Goal: Task Accomplishment & Management: Use online tool/utility

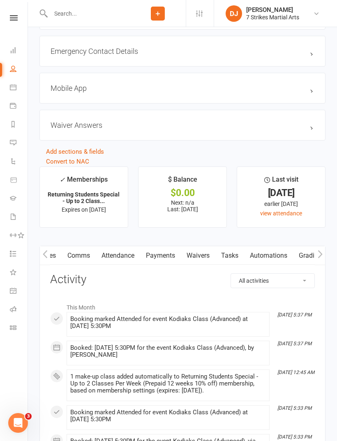
scroll to position [0, 40]
click at [119, 264] on link "Attendance" at bounding box center [117, 255] width 44 height 19
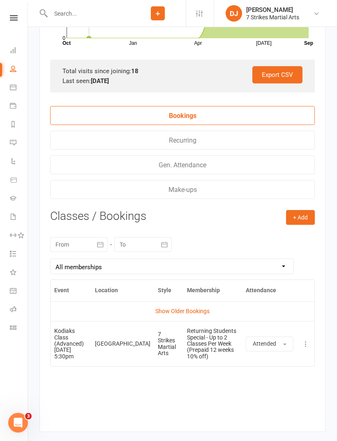
scroll to position [1117, 0]
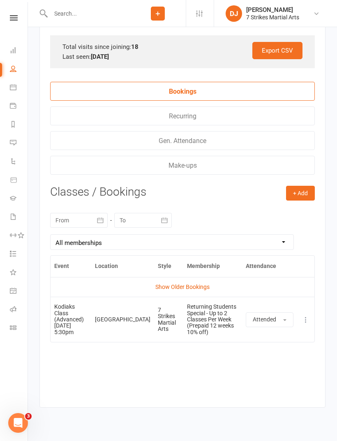
click at [201, 290] on link "Show Older Bookings" at bounding box center [182, 286] width 54 height 7
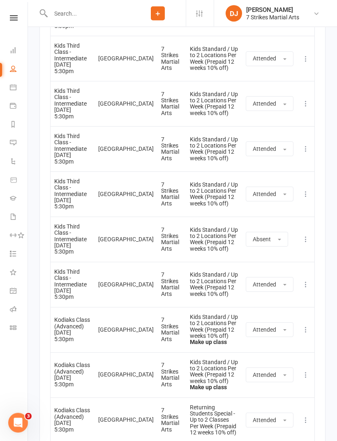
scroll to position [1495, 0]
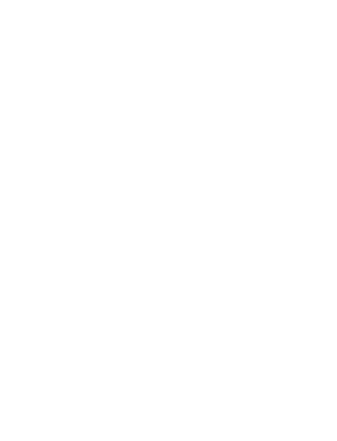
scroll to position [749, 0]
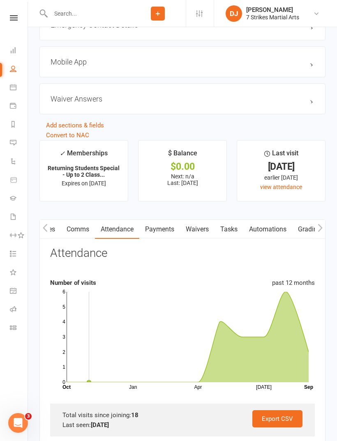
click at [18, 323] on link "Class check-in" at bounding box center [19, 328] width 18 height 18
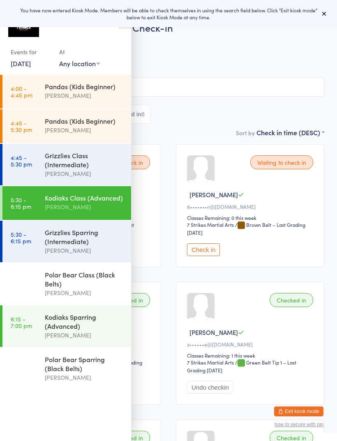
click at [88, 246] on div "Grizzlies Sparring (Intermediate)" at bounding box center [84, 237] width 79 height 18
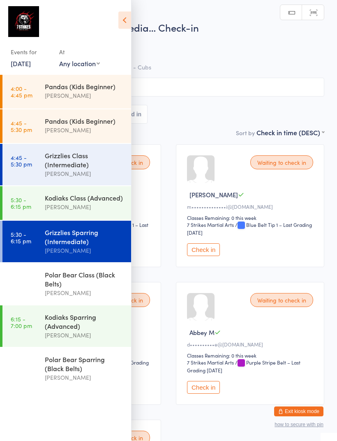
click at [124, 21] on icon at bounding box center [124, 19] width 13 height 17
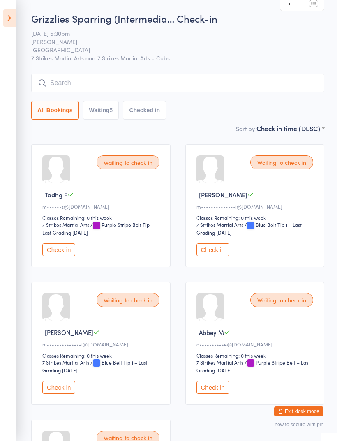
click at [67, 255] on button "Check in" at bounding box center [58, 249] width 33 height 13
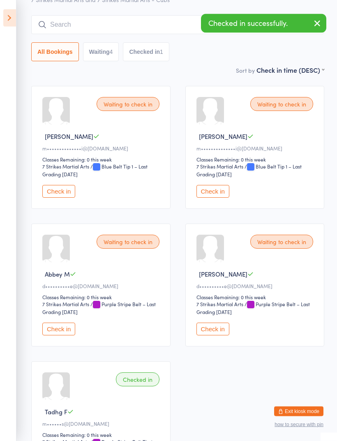
scroll to position [58, 0]
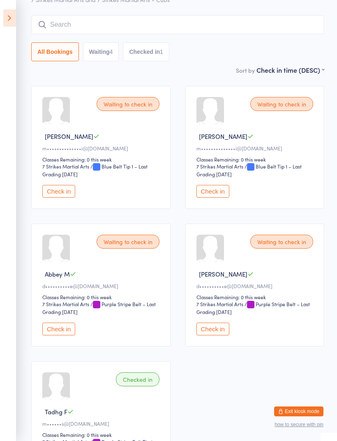
click at [197, 22] on input "search" at bounding box center [177, 24] width 293 height 19
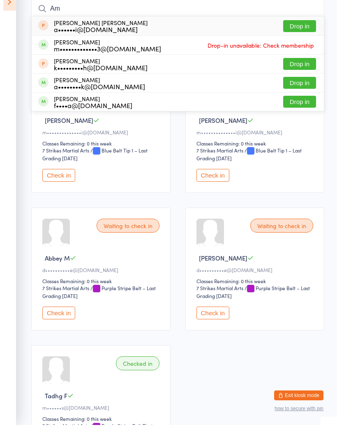
type input "Am"
click at [304, 74] on button "Drop in" at bounding box center [299, 80] width 33 height 12
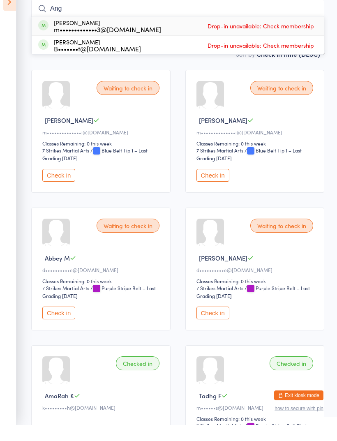
click at [320, 15] on input "Ang" at bounding box center [177, 24] width 293 height 19
type input "A"
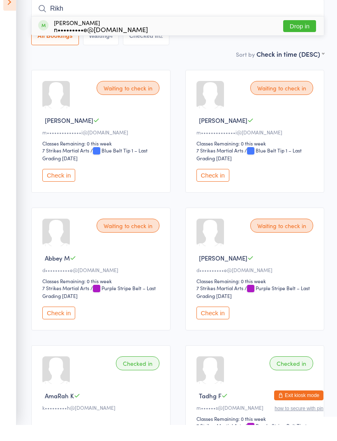
type input "Rikh"
click at [295, 36] on button "Drop in" at bounding box center [299, 42] width 33 height 12
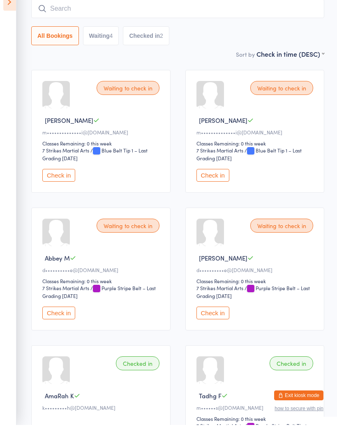
scroll to position [74, 0]
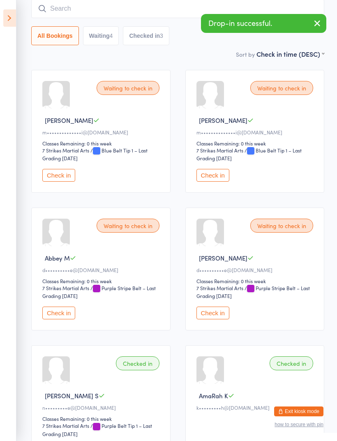
click at [156, 16] on input "search" at bounding box center [177, 8] width 293 height 19
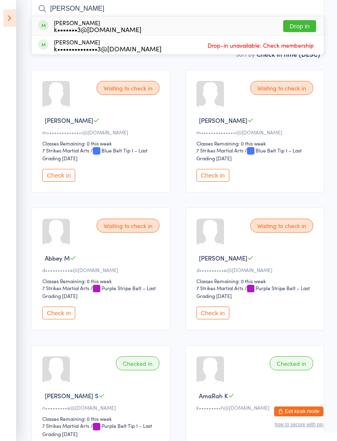
type input "[PERSON_NAME]"
click at [301, 28] on button "Drop in" at bounding box center [299, 26] width 33 height 12
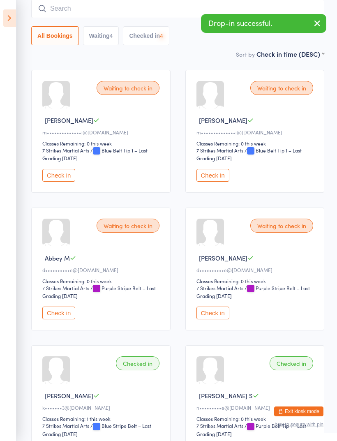
click at [173, 13] on input "search" at bounding box center [177, 8] width 293 height 19
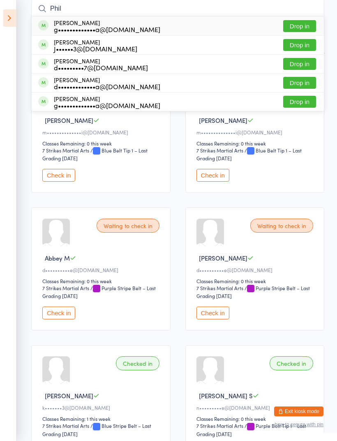
type input "Phil"
click at [302, 68] on button "Drop in" at bounding box center [299, 64] width 33 height 12
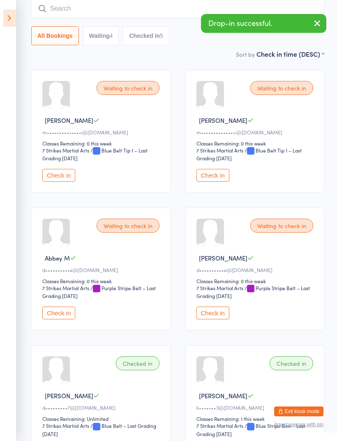
click at [156, 39] on button "Checked in 5" at bounding box center [146, 35] width 46 height 19
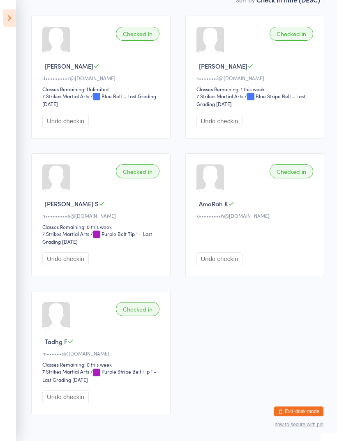
scroll to position [129, 0]
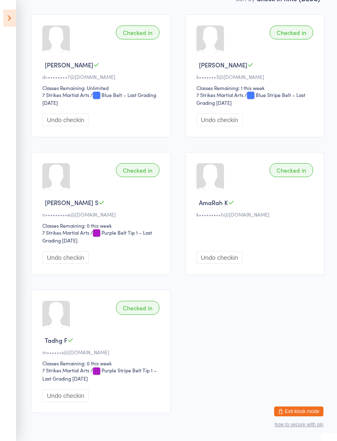
click at [230, 264] on button "Undo checkin" at bounding box center [219, 257] width 46 height 13
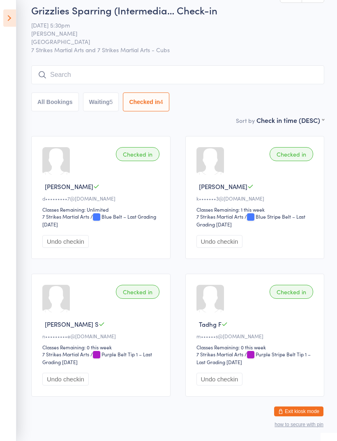
click at [213, 81] on input "search" at bounding box center [177, 74] width 293 height 19
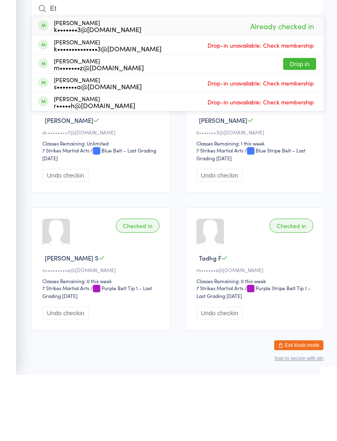
type input "E"
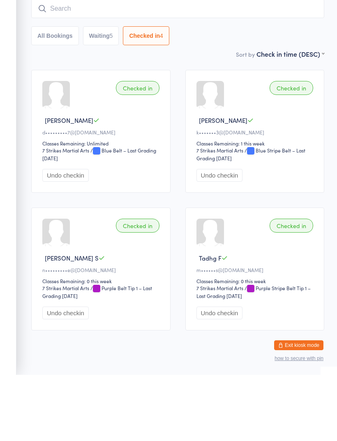
click at [289, 65] on input "search" at bounding box center [177, 74] width 293 height 19
click at [297, 65] on input "search" at bounding box center [177, 74] width 293 height 19
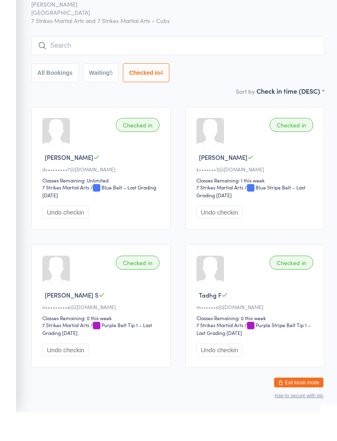
scroll to position [0, 0]
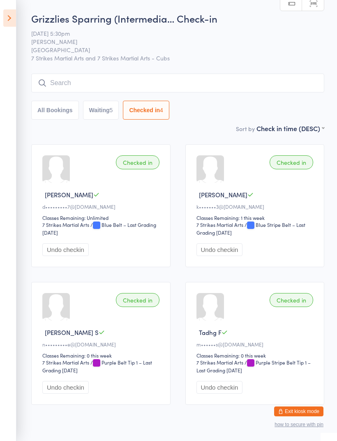
click at [213, 78] on input "search" at bounding box center [177, 83] width 293 height 19
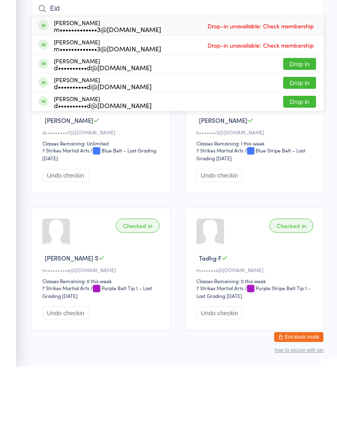
type input "Eid"
click at [180, 212] on div "Checked in [PERSON_NAME] A d•••••••••7@[DOMAIN_NAME] Classes Remaining: Unlimit…" at bounding box center [178, 274] width 308 height 275
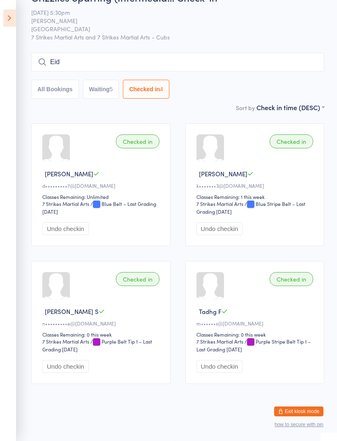
click at [108, 80] on button "Waiting 5" at bounding box center [101, 89] width 36 height 19
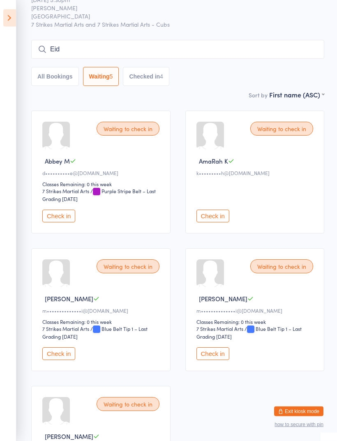
scroll to position [0, 0]
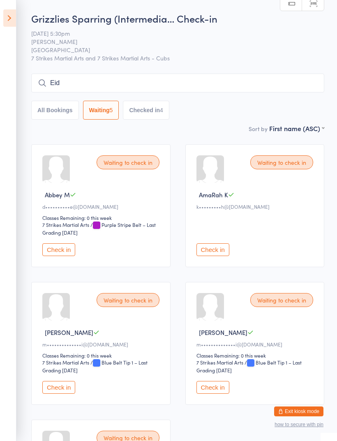
click at [145, 112] on button "Checked in 4" at bounding box center [146, 110] width 46 height 19
select select "5"
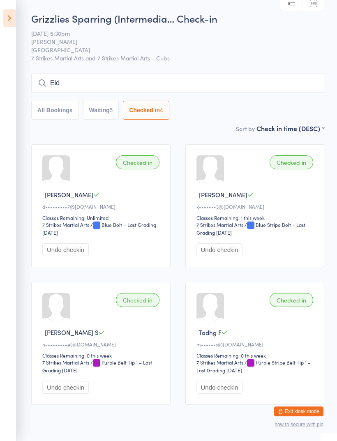
click at [3, 20] on icon at bounding box center [9, 17] width 13 height 17
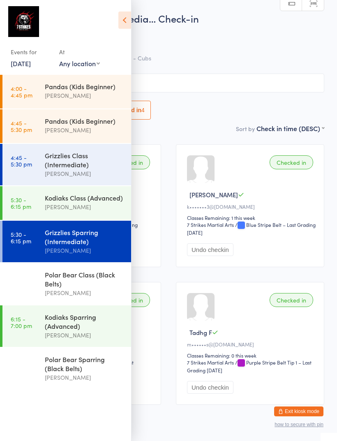
click at [103, 209] on div "[PERSON_NAME]" at bounding box center [84, 206] width 79 height 9
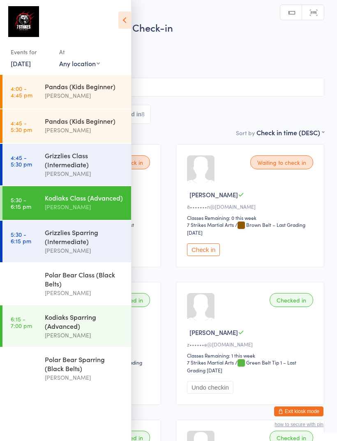
click at [124, 17] on icon at bounding box center [124, 19] width 13 height 17
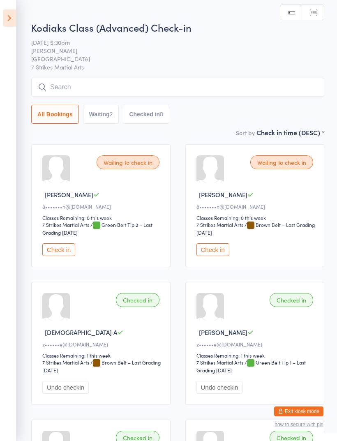
click at [159, 116] on button "Checked in 8" at bounding box center [146, 114] width 46 height 19
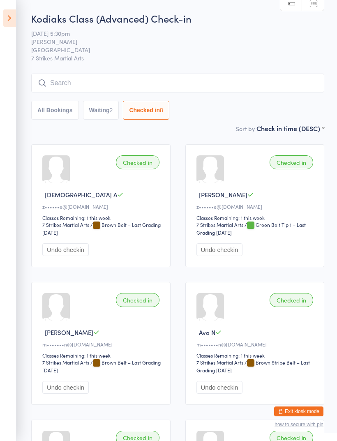
click at [252, 84] on input "search" at bounding box center [177, 83] width 293 height 19
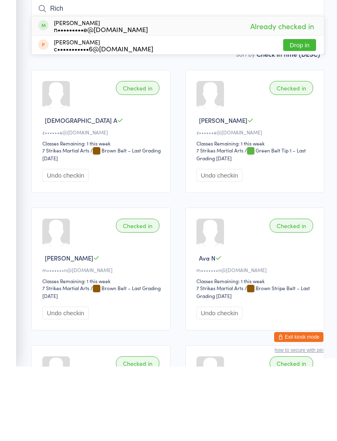
click at [180, 137] on div "Checked in Christian A z••••••e@[DOMAIN_NAME] Classes Remaining: 1 this week 7 …" at bounding box center [178, 412] width 308 height 551
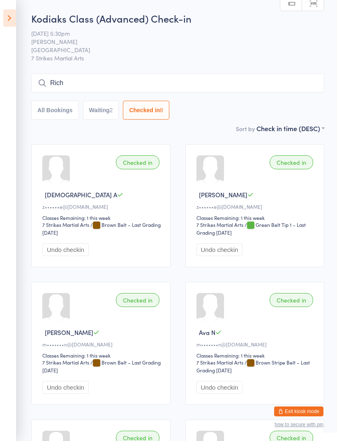
click at [183, 84] on input "Rich" at bounding box center [177, 83] width 293 height 19
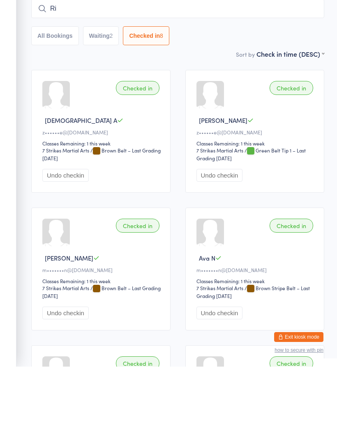
type input "R"
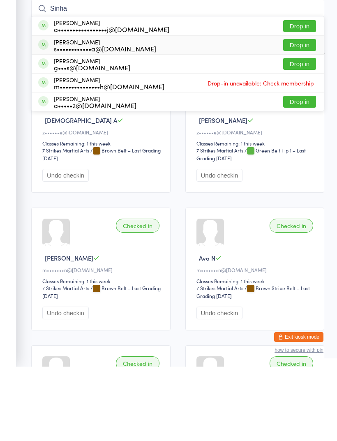
type input "Sinha"
click at [301, 113] on button "Drop in" at bounding box center [299, 119] width 33 height 12
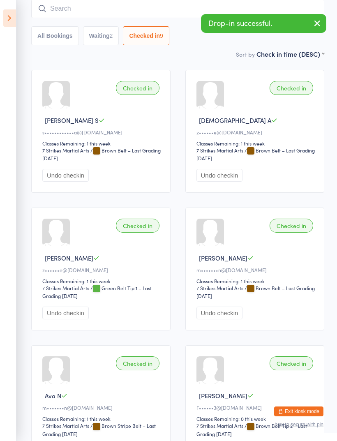
click at [166, 14] on input "search" at bounding box center [177, 8] width 293 height 19
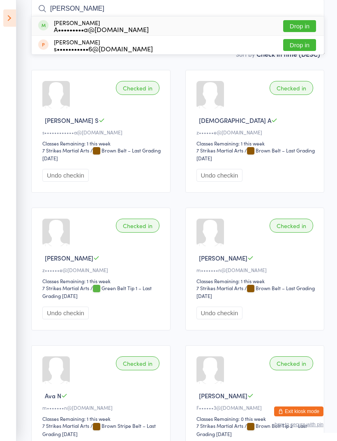
type input "[PERSON_NAME]"
click at [300, 28] on button "Drop in" at bounding box center [299, 26] width 33 height 12
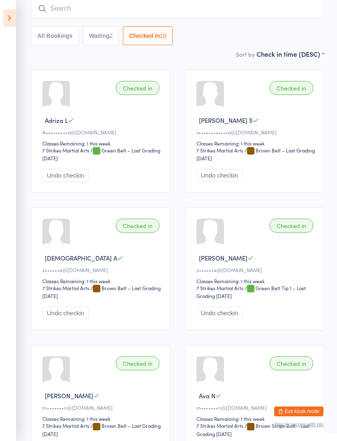
click at [97, 43] on button "Waiting 2" at bounding box center [101, 35] width 36 height 19
select select "0"
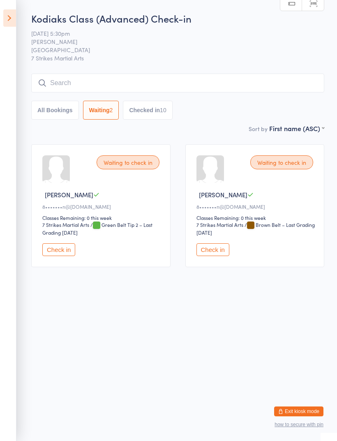
scroll to position [0, 0]
click at [11, 24] on icon at bounding box center [9, 17] width 13 height 17
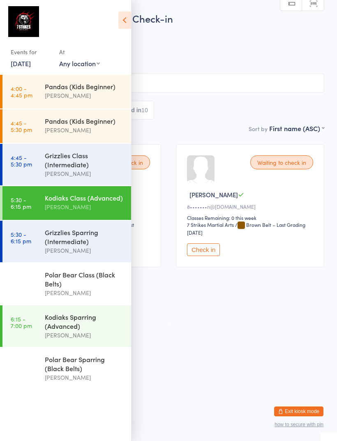
click at [55, 241] on div "Grizzlies Sparring (Intermediate)" at bounding box center [84, 237] width 79 height 18
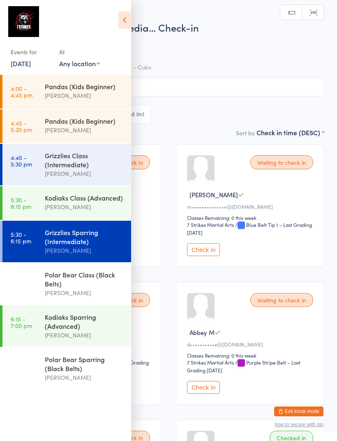
click at [125, 19] on icon at bounding box center [124, 19] width 13 height 17
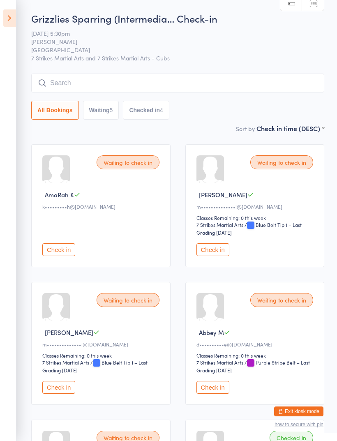
click at [150, 114] on button "Checked in 4" at bounding box center [146, 110] width 46 height 19
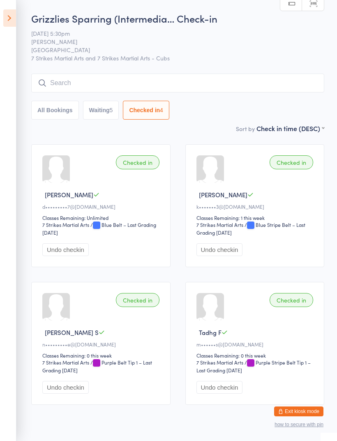
click at [10, 20] on icon at bounding box center [9, 17] width 13 height 17
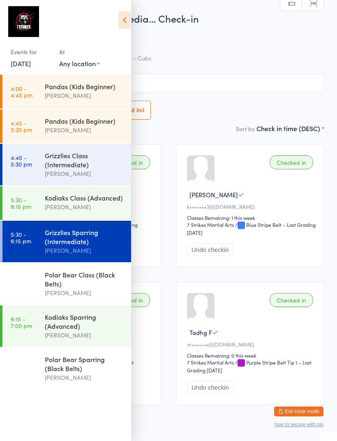
click at [87, 288] on div "Polar Bear Class (Black Belts)" at bounding box center [84, 279] width 79 height 18
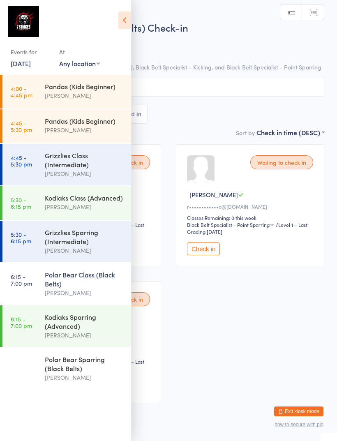
click at [126, 20] on icon at bounding box center [124, 19] width 13 height 17
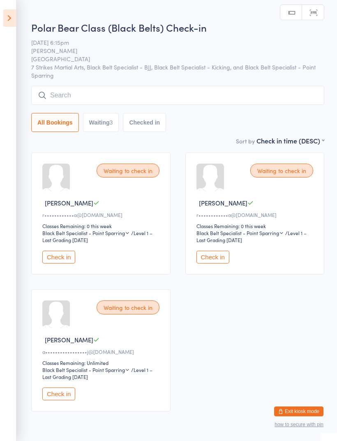
click at [67, 262] on button "Check in" at bounding box center [58, 257] width 33 height 13
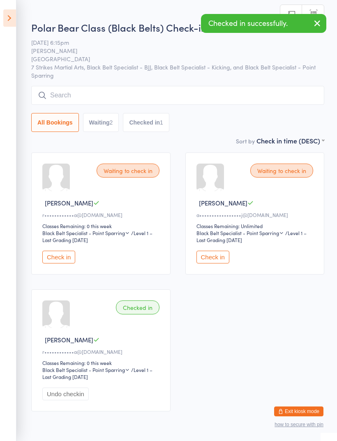
click at [68, 261] on button "Check in" at bounding box center [58, 257] width 33 height 13
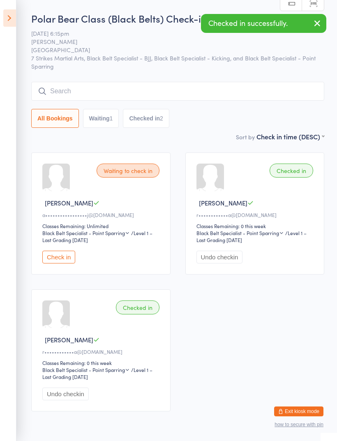
click at [229, 92] on input "search" at bounding box center [177, 91] width 293 height 19
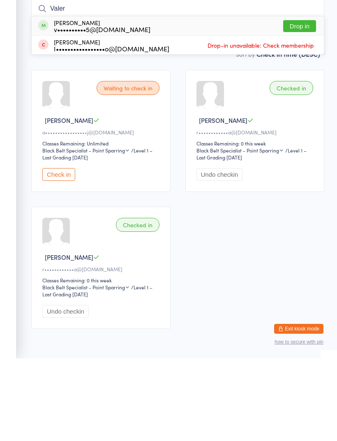
type input "Valer"
click at [304, 103] on button "Drop in" at bounding box center [299, 109] width 33 height 12
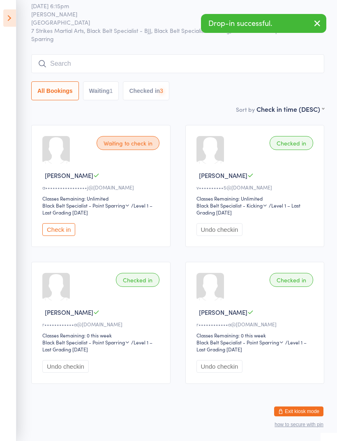
click at [172, 54] on input "search" at bounding box center [177, 63] width 293 height 19
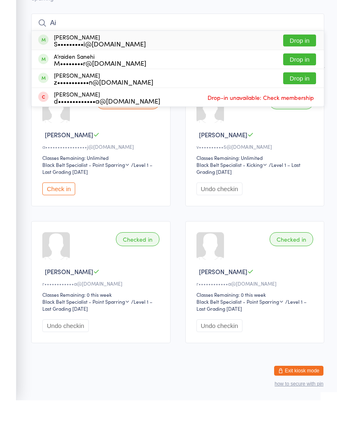
type input "A"
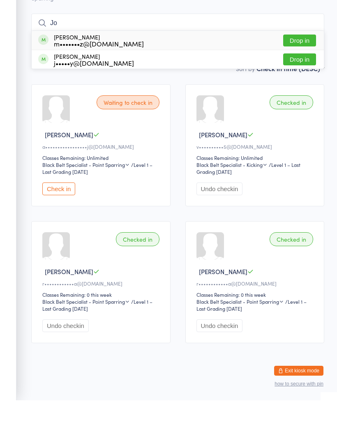
type input "J"
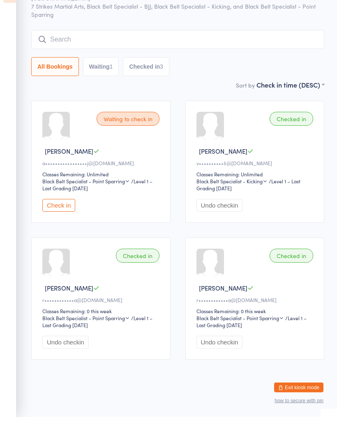
click at [223, 54] on input "search" at bounding box center [177, 63] width 293 height 19
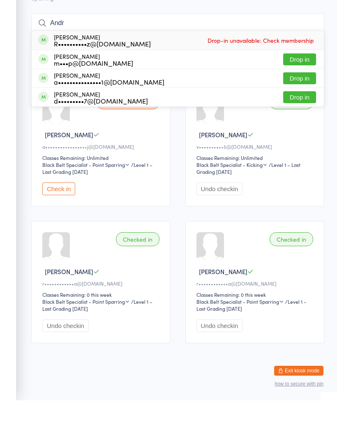
type input "Andr"
click at [304, 113] on button "Drop in" at bounding box center [299, 119] width 33 height 12
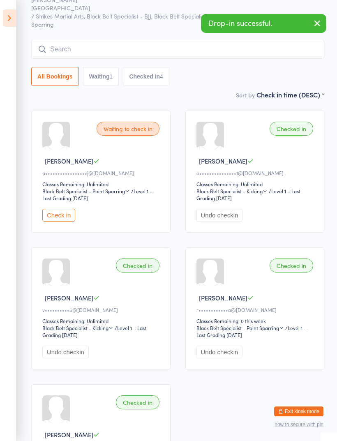
click at [4, 15] on icon at bounding box center [9, 17] width 13 height 17
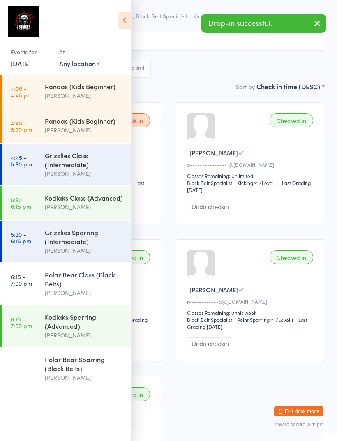
click at [94, 330] on div "Kodiaks Sparring (Advanced)" at bounding box center [84, 321] width 79 height 18
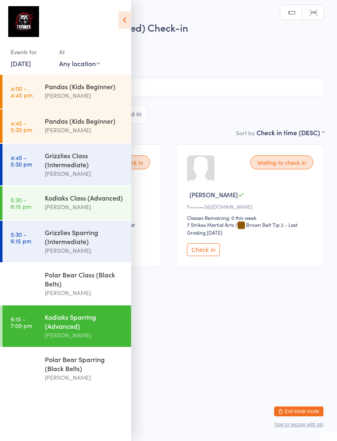
click at [127, 20] on icon at bounding box center [124, 19] width 13 height 17
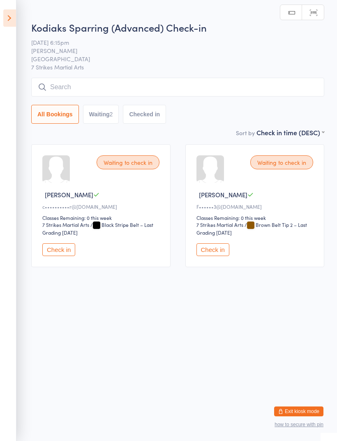
click at [61, 251] on button "Check in" at bounding box center [58, 249] width 33 height 13
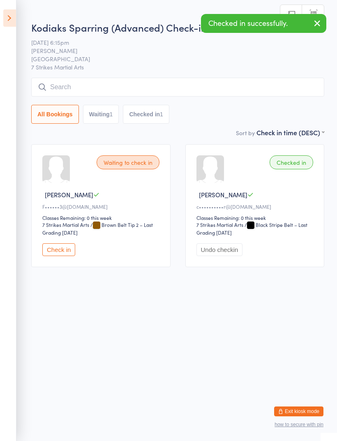
click at [58, 248] on button "Check in" at bounding box center [58, 249] width 33 height 13
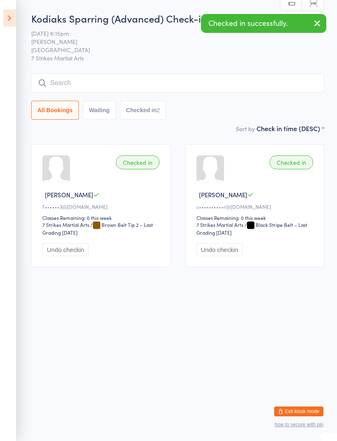
click at [203, 87] on input "search" at bounding box center [177, 83] width 293 height 19
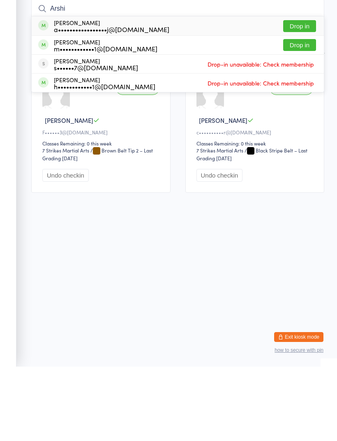
type input "Arshi"
click at [305, 94] on button "Drop in" at bounding box center [299, 100] width 33 height 12
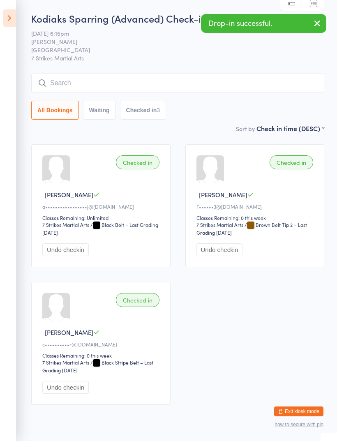
click at [230, 91] on input "search" at bounding box center [177, 83] width 293 height 19
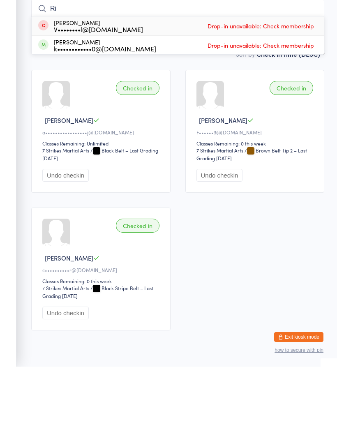
type input "R"
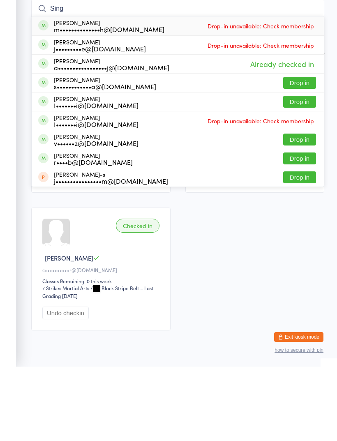
type input "Sing"
click at [301, 208] on button "Drop in" at bounding box center [299, 214] width 33 height 12
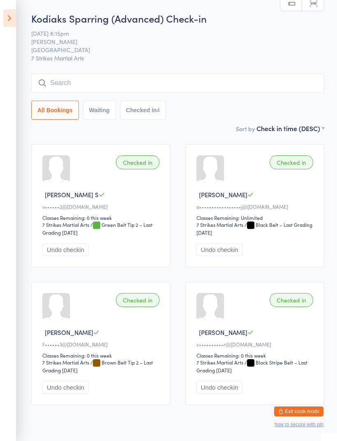
click at [261, 84] on input "search" at bounding box center [177, 83] width 293 height 19
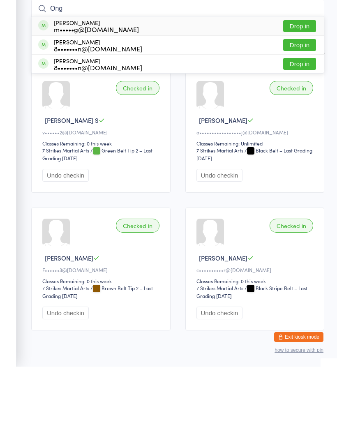
type input "Ong"
click at [301, 113] on button "Drop in" at bounding box center [299, 119] width 33 height 12
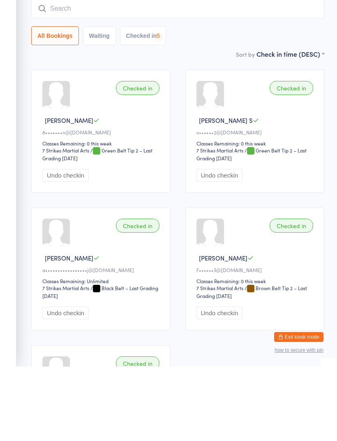
click at [235, 74] on input "search" at bounding box center [177, 83] width 293 height 19
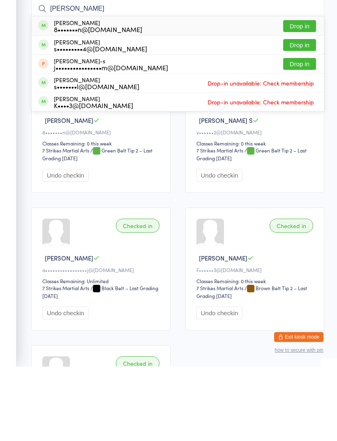
type input "[PERSON_NAME]"
click at [304, 94] on button "Drop in" at bounding box center [299, 100] width 33 height 12
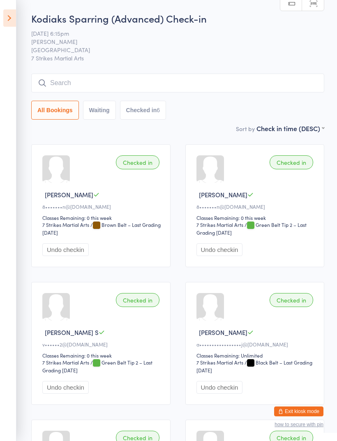
click at [223, 86] on input "search" at bounding box center [177, 83] width 293 height 19
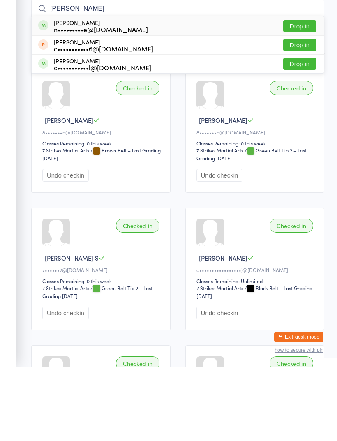
type input "[PERSON_NAME]"
click at [301, 94] on button "Drop in" at bounding box center [299, 100] width 33 height 12
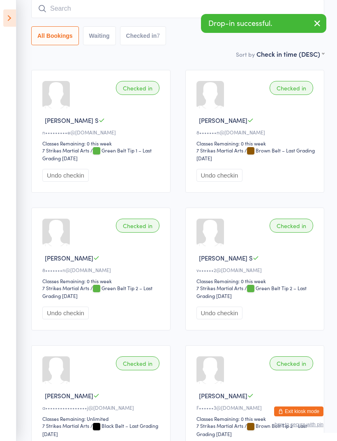
click at [179, 13] on input "search" at bounding box center [177, 8] width 293 height 19
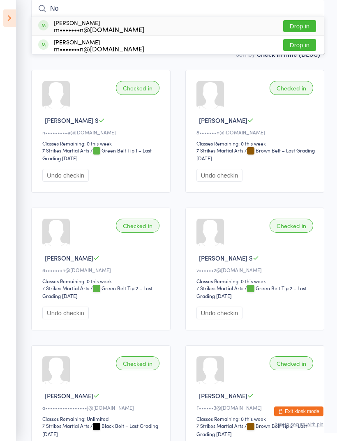
type input "N"
type input "Atie"
click at [296, 27] on button "Drop in" at bounding box center [299, 26] width 33 height 12
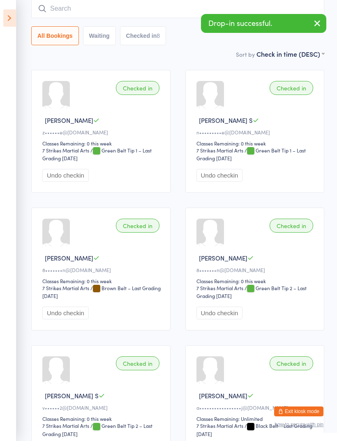
click at [168, 18] on input "search" at bounding box center [177, 8] width 293 height 19
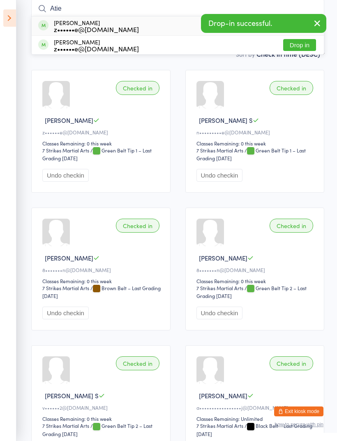
type input "Atie"
click at [301, 48] on button "Drop in" at bounding box center [299, 45] width 33 height 12
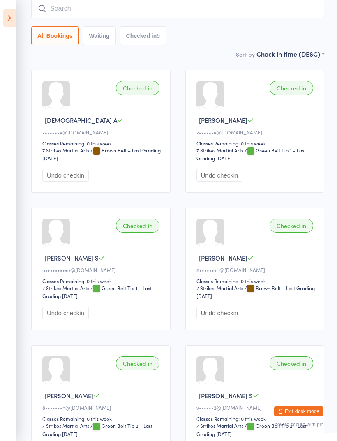
click at [9, 16] on icon at bounding box center [9, 17] width 13 height 17
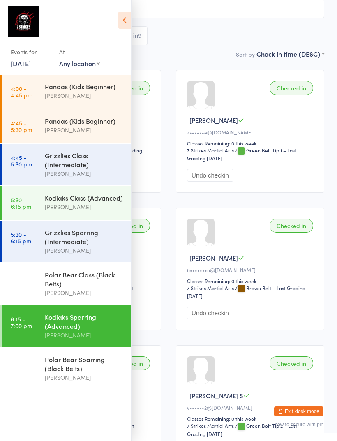
click at [56, 286] on div "Polar Bear Class (Black Belts)" at bounding box center [84, 279] width 79 height 18
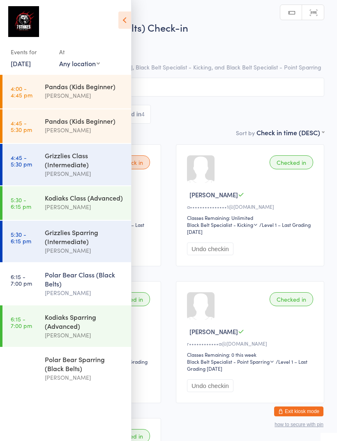
click at [122, 23] on icon at bounding box center [124, 19] width 13 height 17
